Goal: Find specific page/section: Find specific page/section

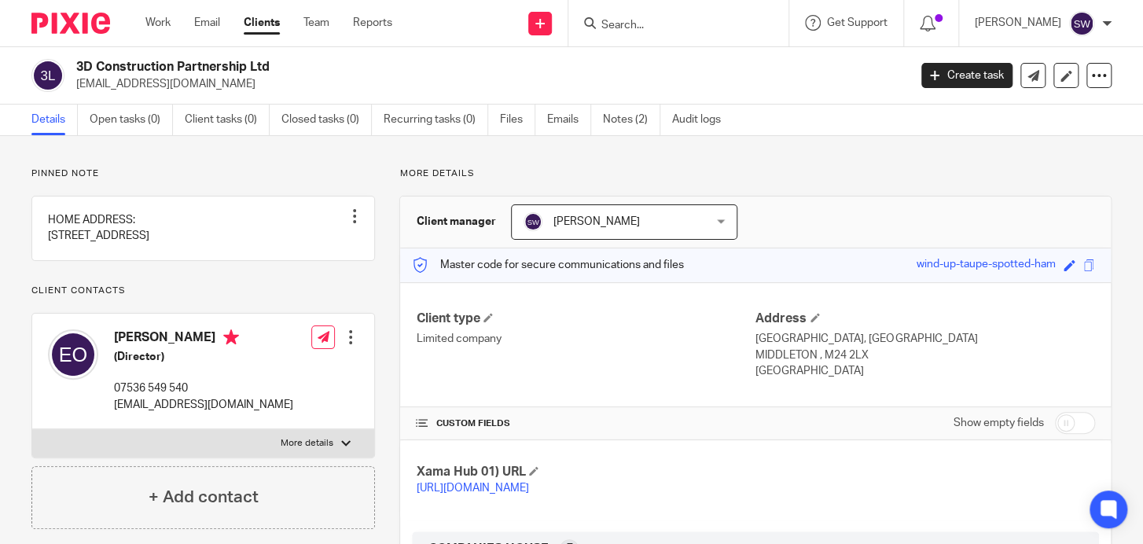
scroll to position [607, 0]
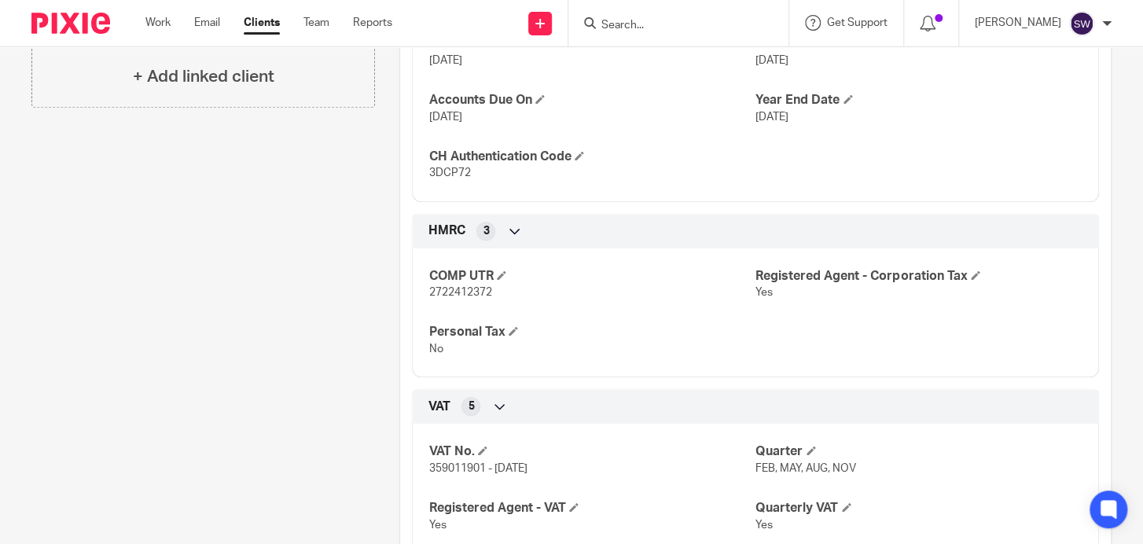
click at [631, 23] on input "Search" at bounding box center [670, 26] width 141 height 14
type input "lowton"
click at [666, 58] on link at bounding box center [697, 62] width 202 height 24
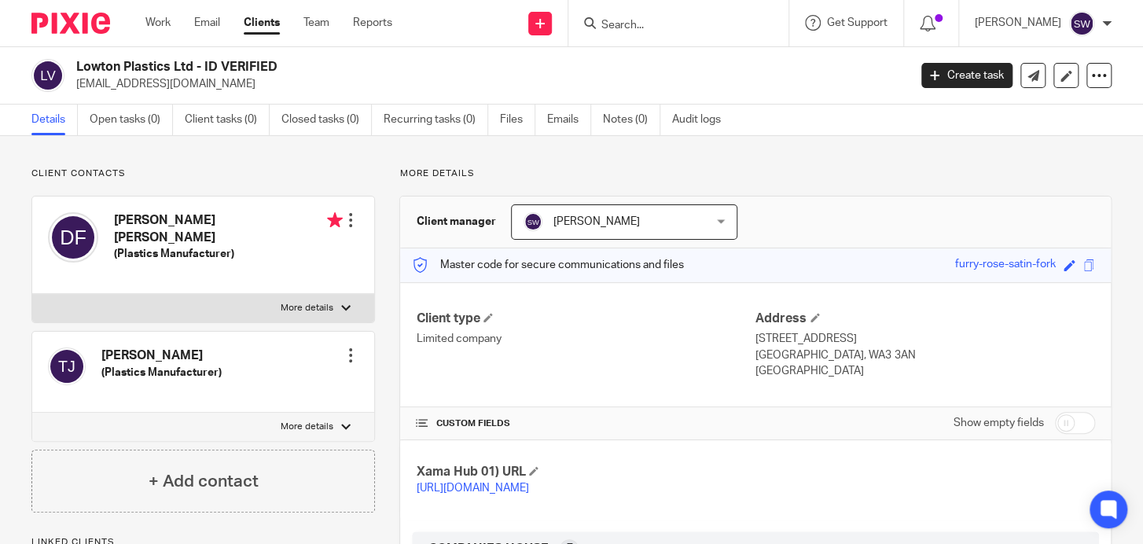
click at [298, 302] on p "More details" at bounding box center [307, 308] width 53 height 13
click at [32, 294] on input "More details" at bounding box center [31, 293] width 1 height 1
checkbox input "true"
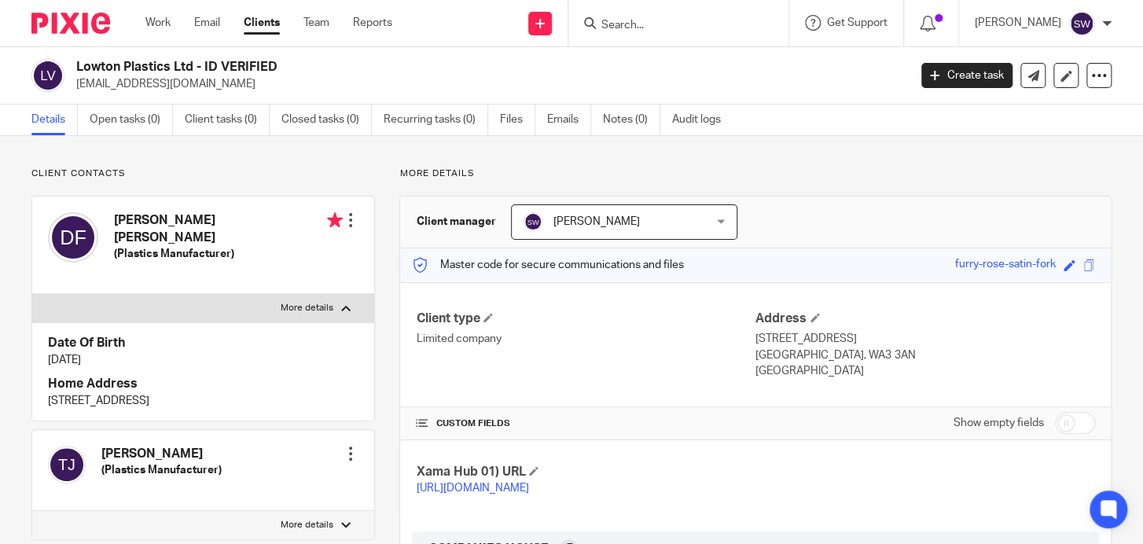
click at [304, 511] on label "More details" at bounding box center [203, 525] width 342 height 28
click at [32, 510] on input "More details" at bounding box center [31, 510] width 1 height 1
checkbox input "true"
